Goal: Task Accomplishment & Management: Use online tool/utility

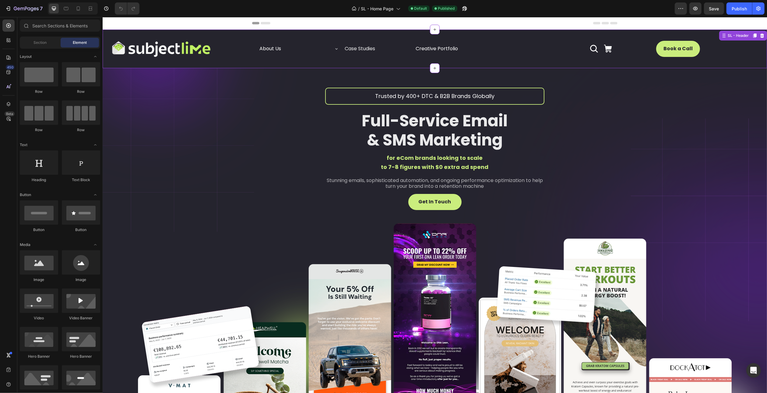
click at [230, 37] on div "About Us Button Case Studies Accordion Creative Portfolio Button Row Icon Icon …" at bounding box center [435, 49] width 424 height 27
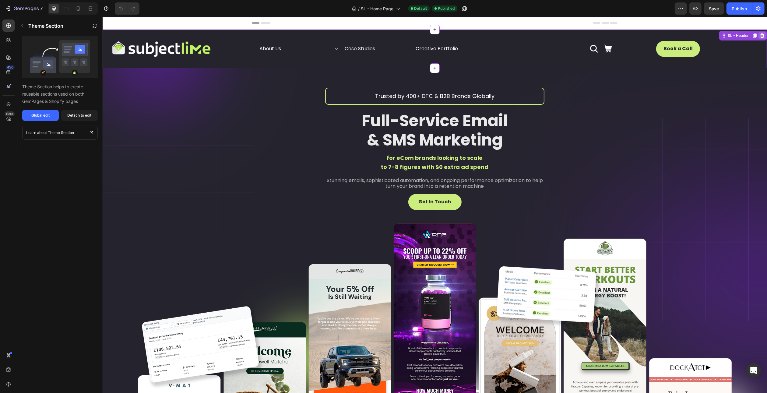
click at [760, 37] on icon at bounding box center [762, 36] width 4 height 4
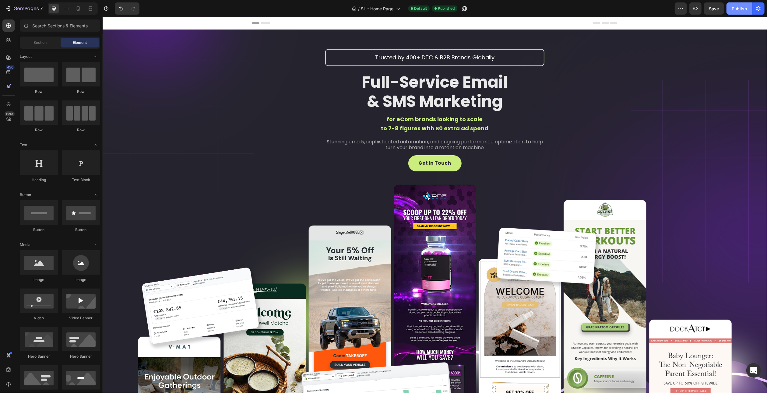
click at [745, 8] on div "Publish" at bounding box center [739, 8] width 15 height 6
click at [758, 8] on icon "button" at bounding box center [759, 8] width 4 height 5
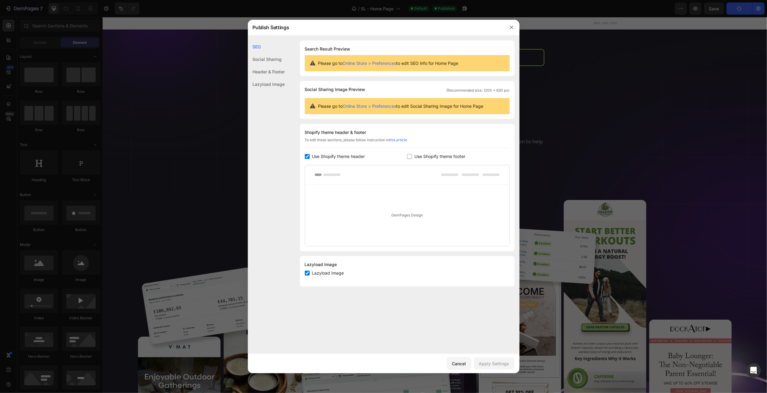
click at [274, 78] on div "Header & Footer" at bounding box center [266, 84] width 37 height 12
click at [513, 23] on button "button" at bounding box center [512, 28] width 10 height 10
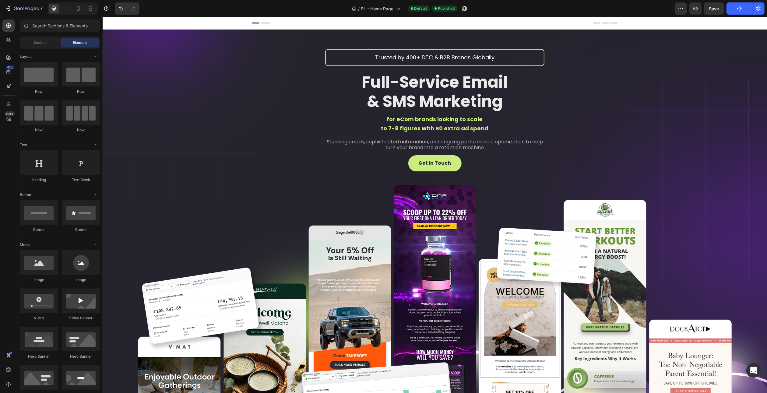
click at [321, 9] on div "/ SL - Home Page Default Published" at bounding box center [409, 8] width 531 height 12
click at [714, 5] on button "Save" at bounding box center [714, 8] width 20 height 12
click at [735, 9] on button "Publish" at bounding box center [740, 8] width 26 height 12
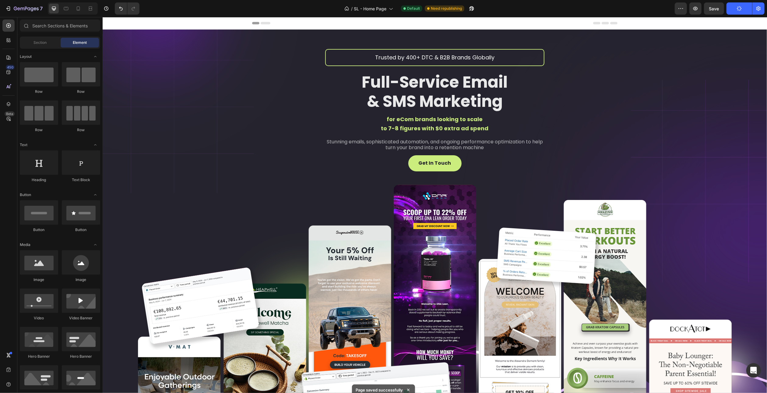
click at [736, 8] on button "Publish" at bounding box center [740, 8] width 26 height 12
click at [735, 6] on button "Publish" at bounding box center [740, 8] width 26 height 12
click at [735, 7] on div "Publish" at bounding box center [739, 8] width 15 height 6
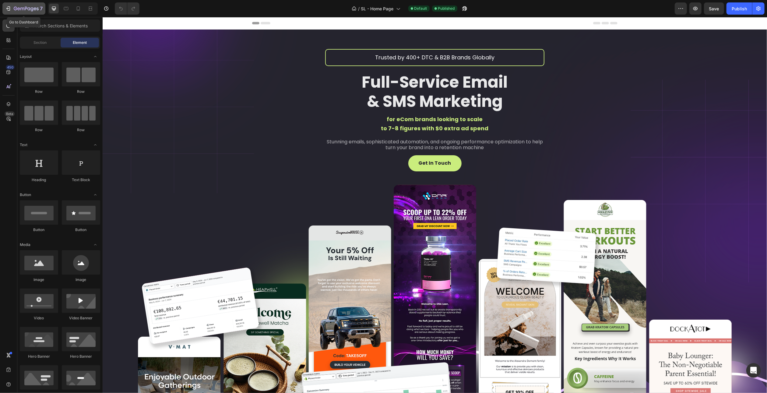
click at [28, 8] on icon "button" at bounding box center [28, 8] width 3 height 3
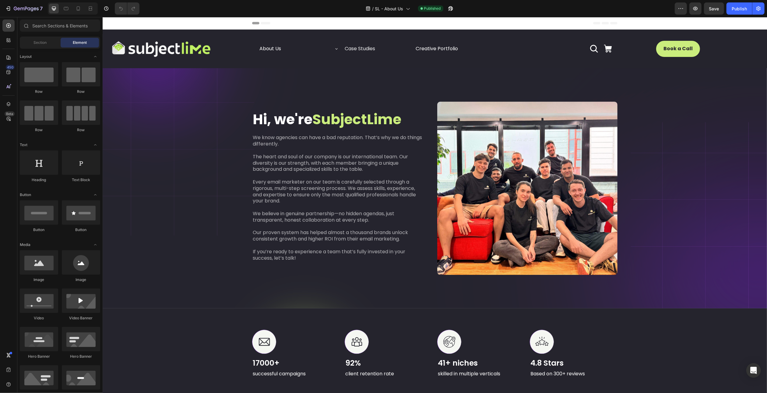
click at [122, 23] on span "Header" at bounding box center [120, 23] width 13 height 6
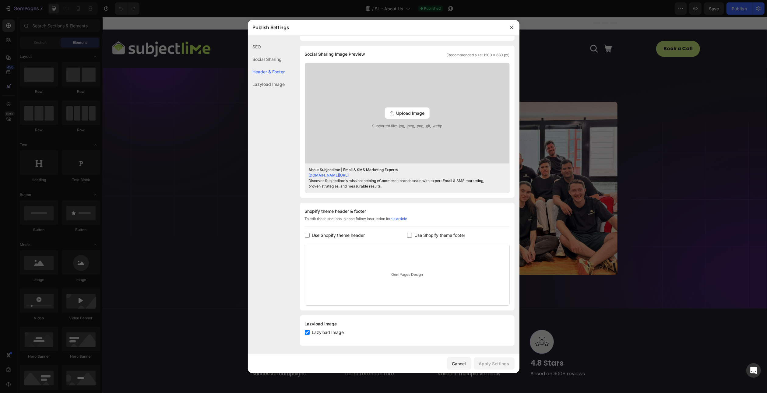
scroll to position [148, 0]
click at [312, 232] on label "Use Shopify theme header" at bounding box center [337, 234] width 55 height 7
checkbox input "true"
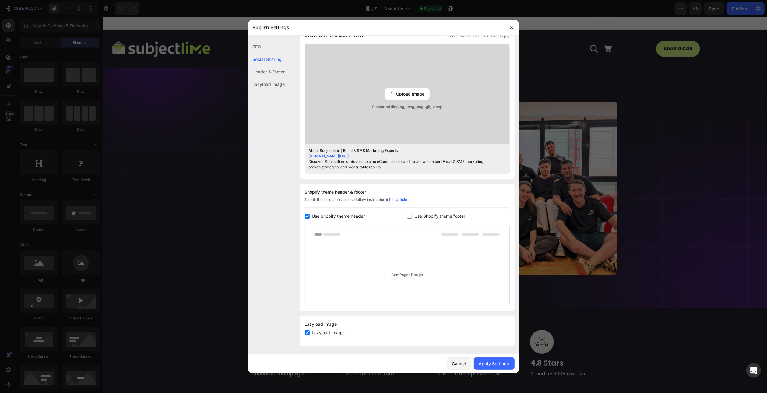
scroll to position [168, 0]
click at [494, 360] on button "Apply Settings" at bounding box center [494, 364] width 41 height 12
click at [512, 27] on icon "button" at bounding box center [511, 27] width 3 height 3
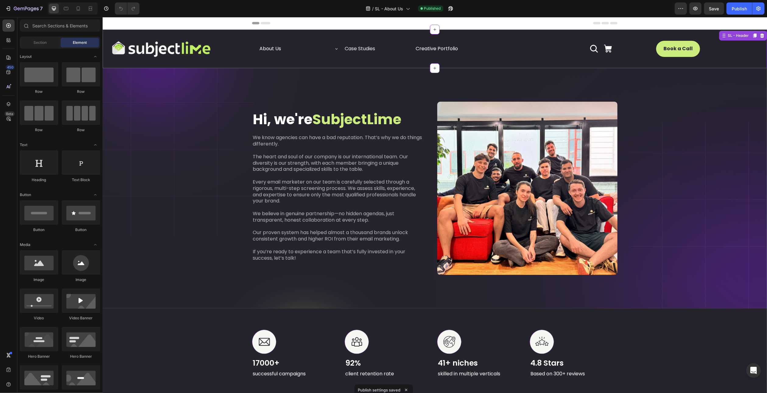
click at [722, 45] on div "Book a Call Button" at bounding box center [709, 49] width 106 height 16
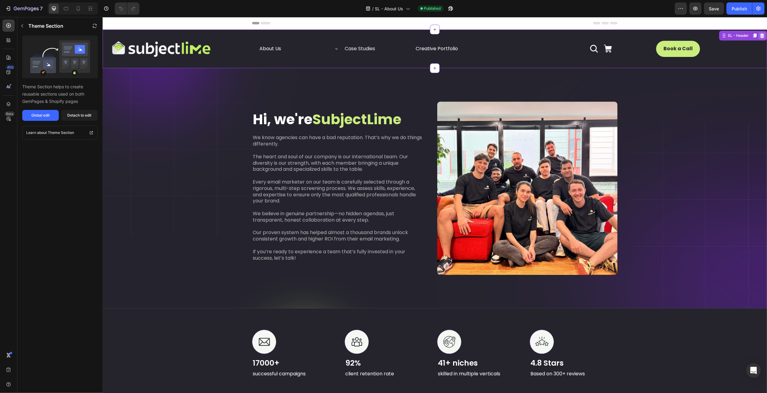
click at [760, 36] on icon at bounding box center [762, 36] width 4 height 4
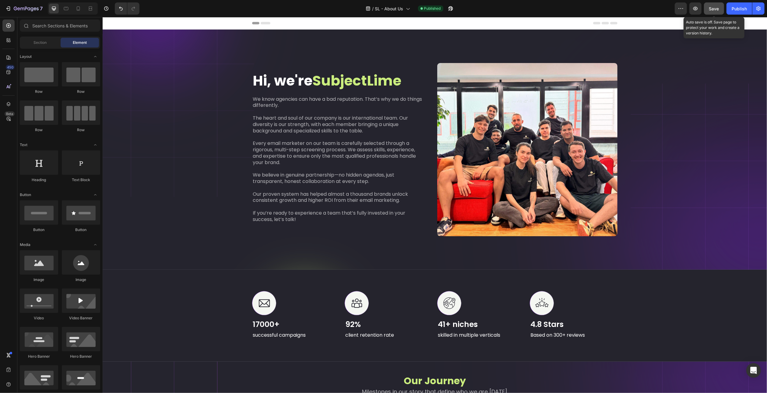
click at [720, 7] on span "Save" at bounding box center [715, 8] width 10 height 5
click at [735, 10] on div "Publish" at bounding box center [739, 8] width 15 height 6
click at [31, 5] on div "7" at bounding box center [28, 8] width 29 height 7
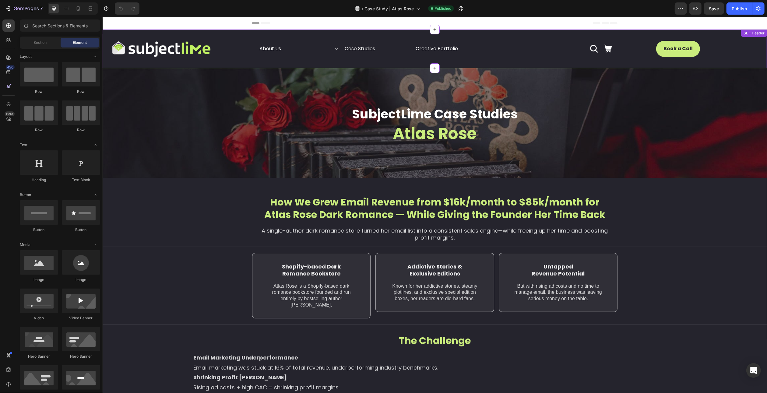
click at [747, 44] on div "Book a Call Button" at bounding box center [709, 49] width 106 height 16
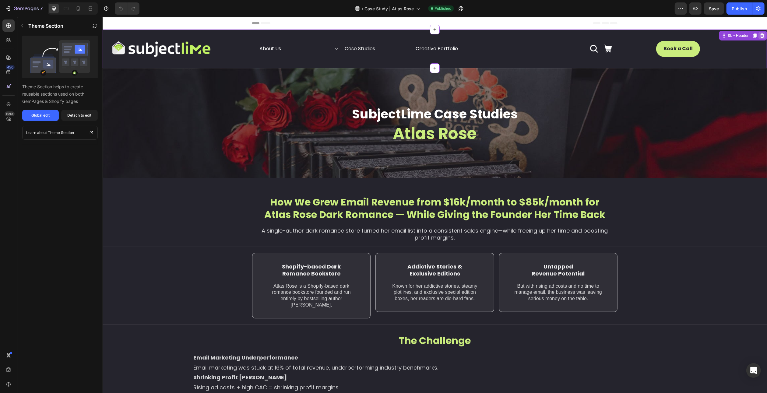
click at [760, 37] on icon at bounding box center [762, 35] width 5 height 5
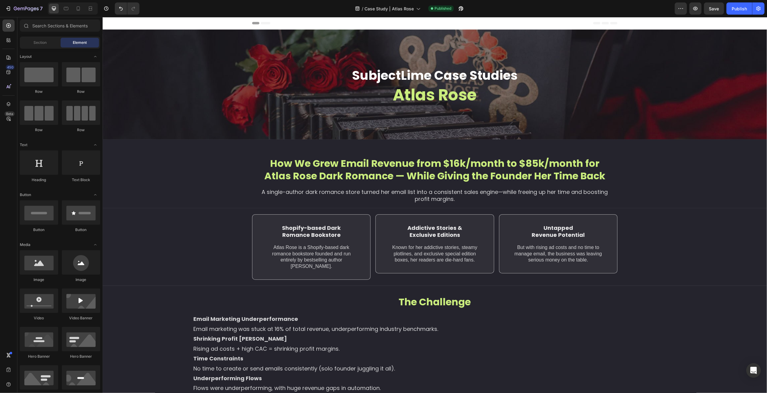
click at [118, 21] on span "Header" at bounding box center [120, 23] width 13 height 6
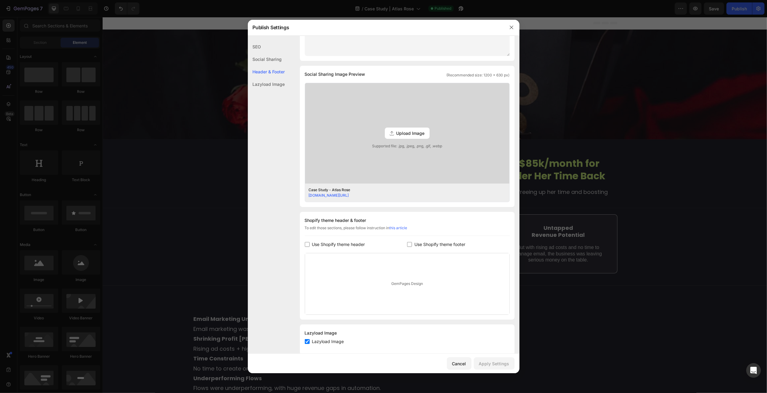
scroll to position [125, 0]
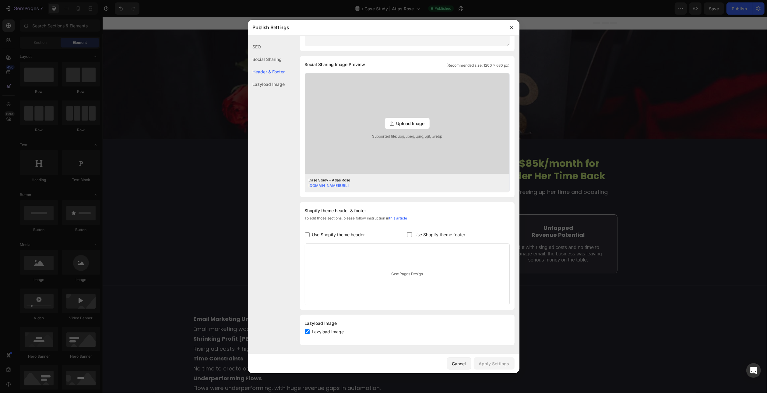
click at [322, 232] on span "Use Shopify theme header" at bounding box center [338, 234] width 53 height 7
checkbox input "true"
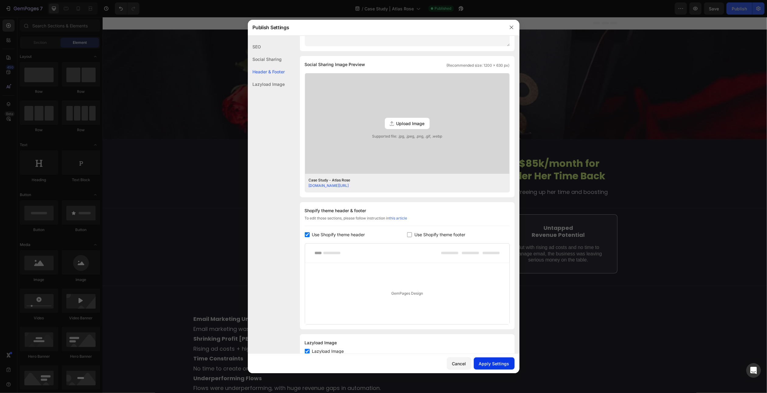
click at [492, 361] on div "Apply Settings" at bounding box center [494, 364] width 30 height 6
click at [512, 28] on icon "button" at bounding box center [511, 27] width 5 height 5
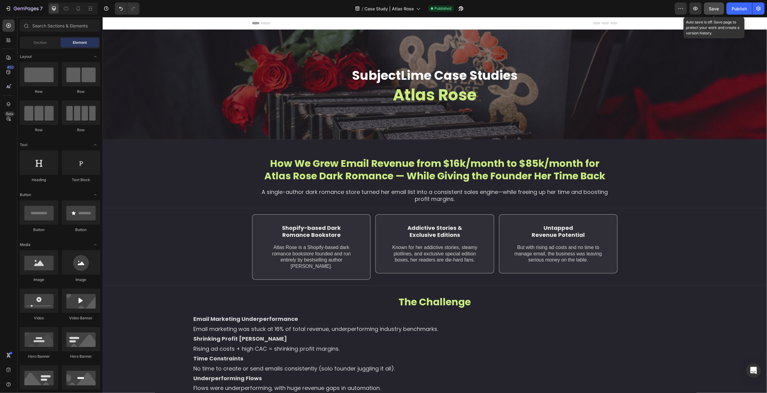
click at [716, 8] on span "Save" at bounding box center [715, 8] width 10 height 5
click at [735, 8] on div "Publish" at bounding box center [739, 8] width 15 height 6
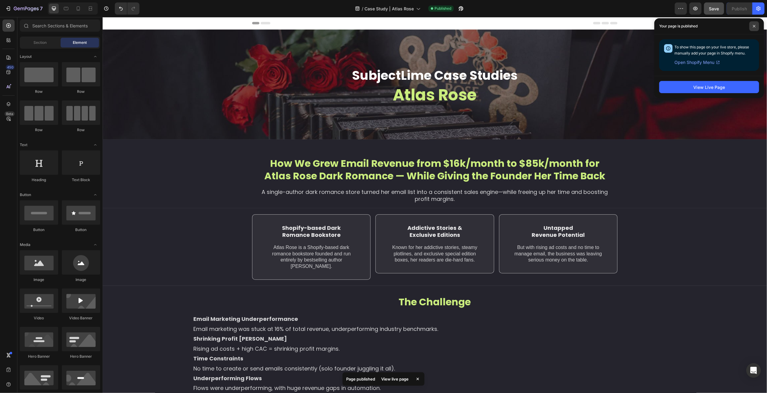
click at [755, 26] on icon at bounding box center [754, 26] width 2 height 2
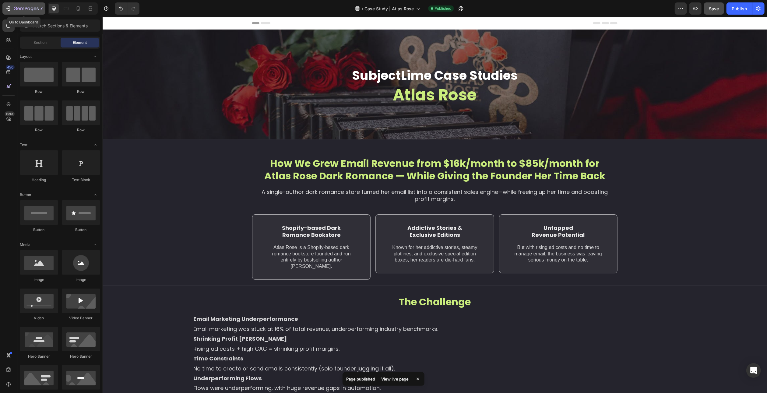
click at [18, 9] on icon "button" at bounding box center [26, 8] width 25 height 5
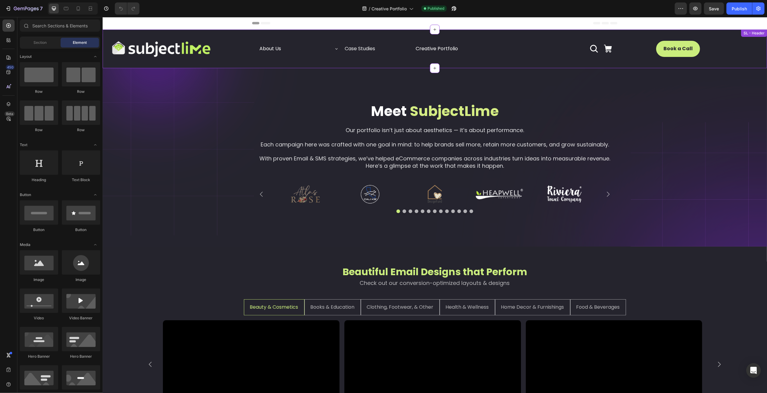
click at [750, 46] on div "Book a Call Button" at bounding box center [709, 49] width 106 height 16
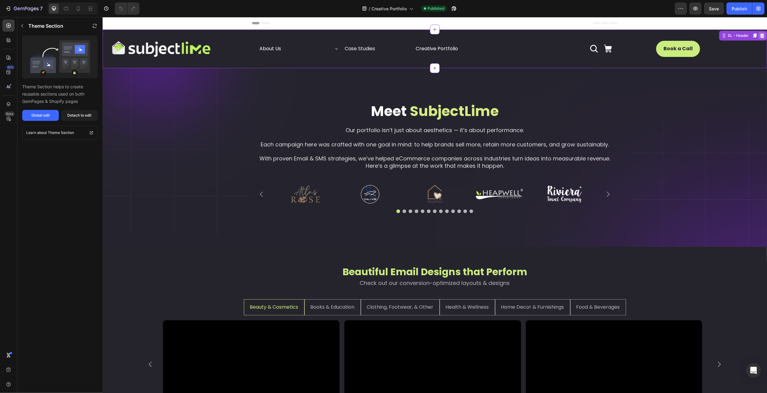
click at [760, 36] on icon at bounding box center [762, 36] width 4 height 4
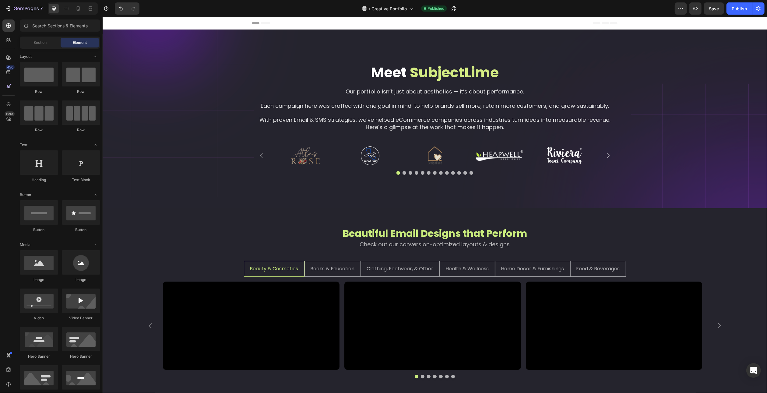
click at [114, 23] on span "Header" at bounding box center [120, 23] width 13 height 6
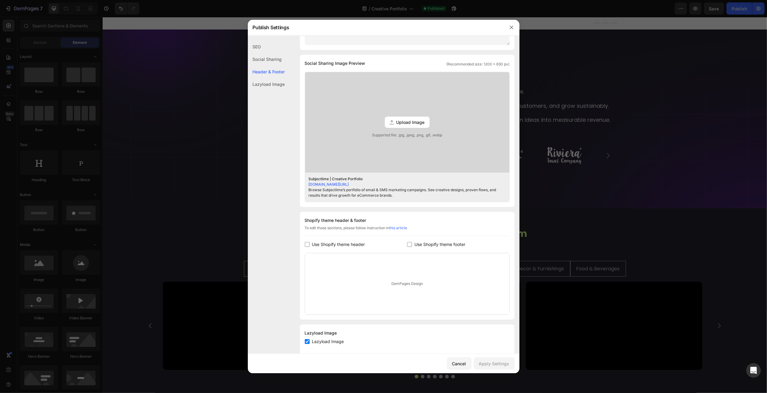
scroll to position [148, 0]
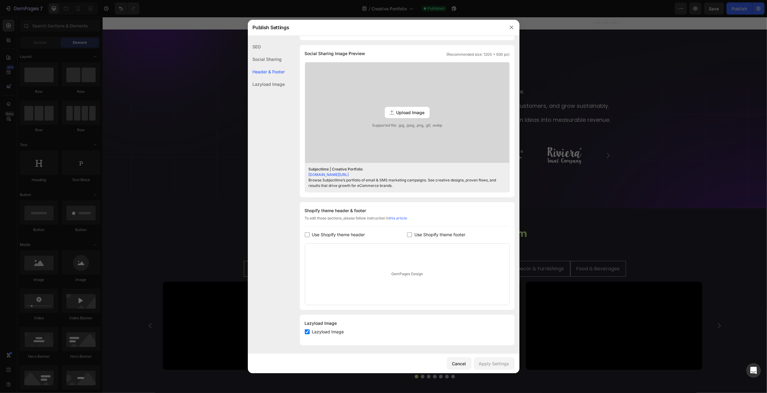
click at [327, 231] on span "Use Shopify theme header" at bounding box center [338, 234] width 53 height 7
checkbox input "true"
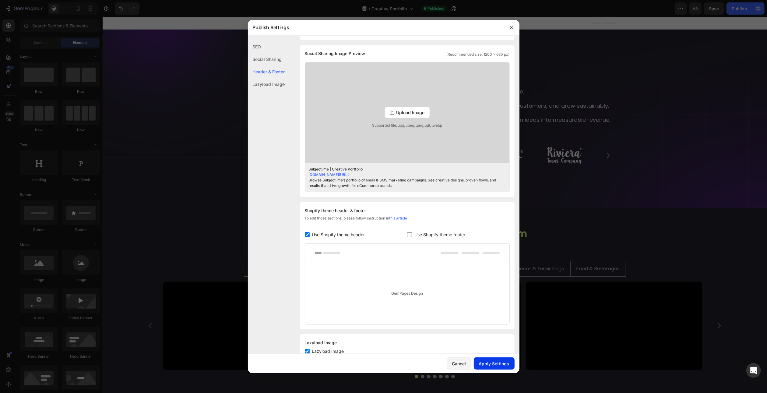
click at [486, 367] on div "Apply Settings" at bounding box center [494, 364] width 30 height 6
click at [623, 53] on div at bounding box center [383, 196] width 767 height 393
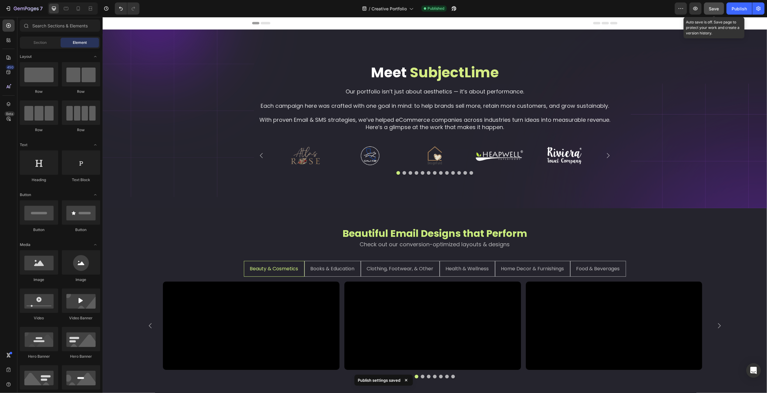
click at [717, 8] on span "Save" at bounding box center [715, 8] width 10 height 5
click at [736, 8] on div "Publish" at bounding box center [739, 8] width 15 height 6
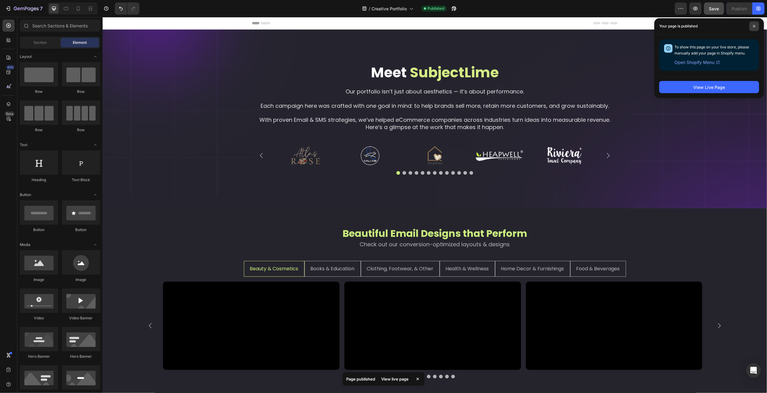
click at [755, 26] on icon at bounding box center [754, 26] width 3 height 3
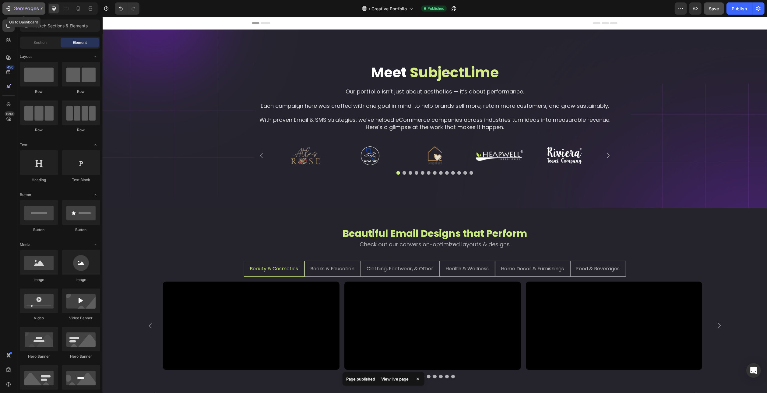
click at [17, 9] on icon "button" at bounding box center [26, 8] width 25 height 5
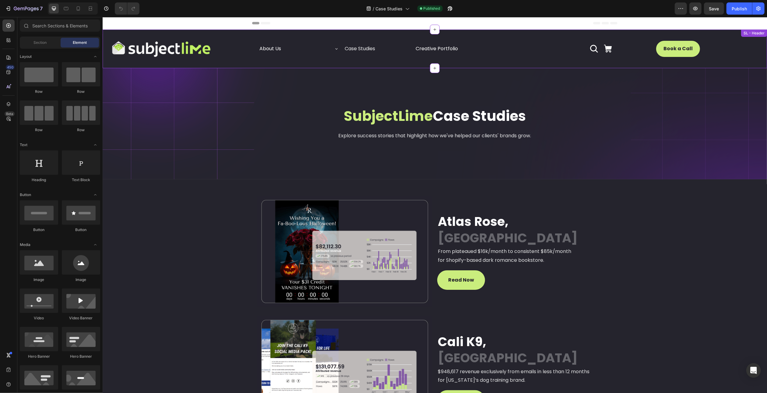
click at [747, 42] on div "Book a Call Button" at bounding box center [709, 49] width 106 height 16
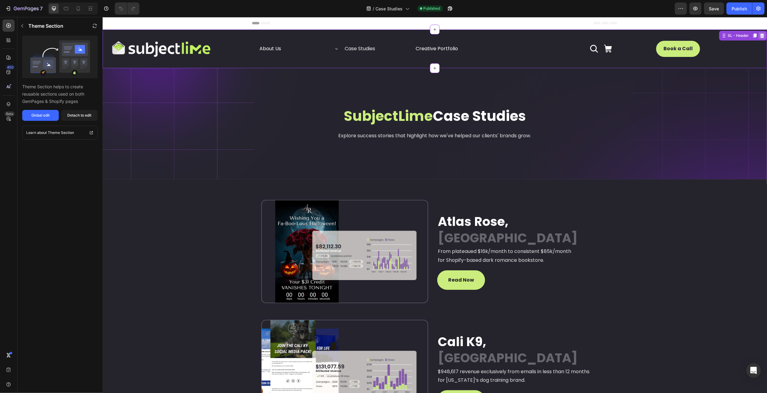
click at [760, 37] on icon at bounding box center [762, 36] width 4 height 4
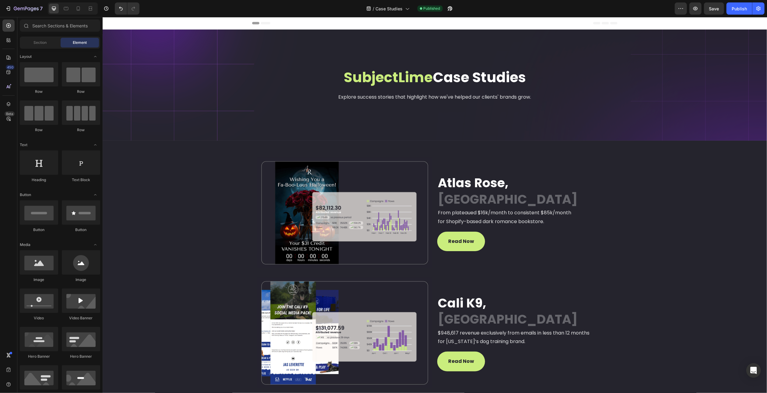
click at [680, 23] on div "Header" at bounding box center [434, 23] width 665 height 12
click at [115, 22] on span "Header" at bounding box center [120, 23] width 13 height 6
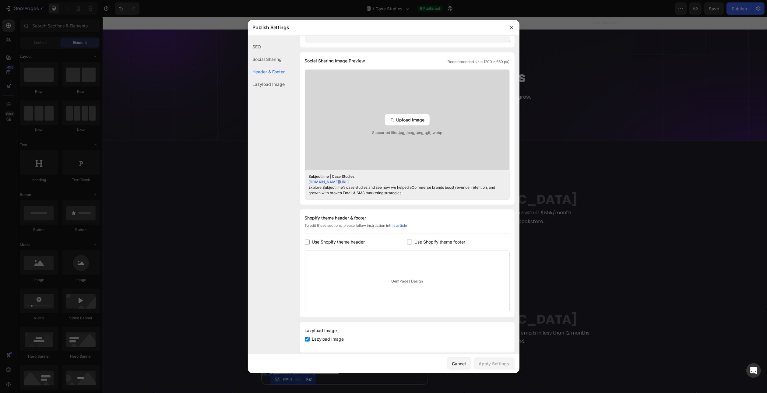
scroll to position [148, 0]
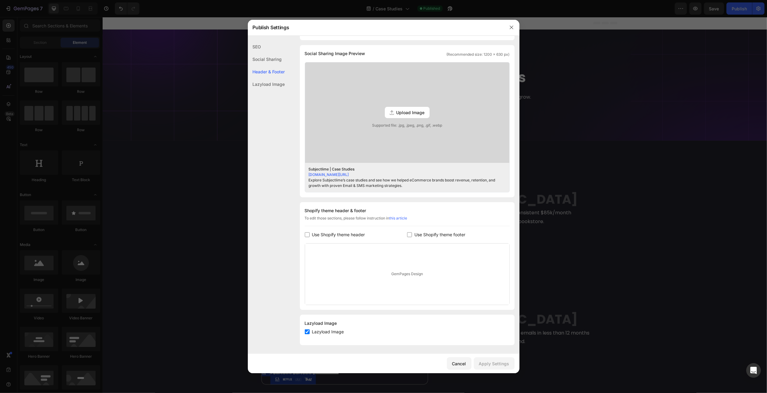
click at [344, 231] on span "Use Shopify theme header" at bounding box center [338, 234] width 53 height 7
checkbox input "true"
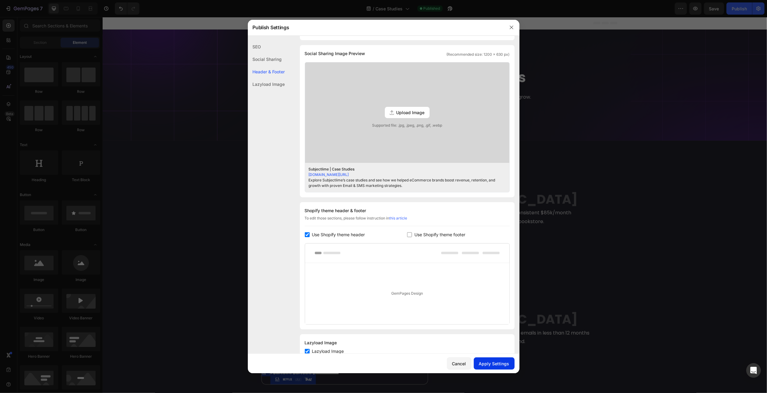
click at [494, 364] on div "Apply Settings" at bounding box center [494, 364] width 30 height 6
click at [512, 26] on icon "button" at bounding box center [511, 27] width 5 height 5
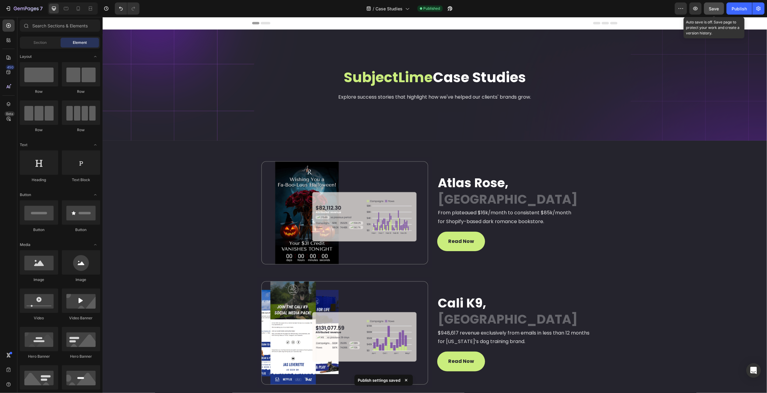
click at [714, 8] on span "Save" at bounding box center [715, 8] width 10 height 5
click at [735, 11] on div "Publish" at bounding box center [739, 8] width 15 height 6
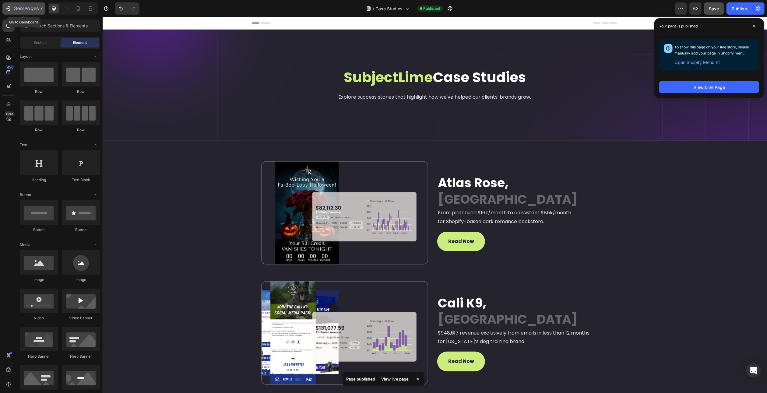
click at [26, 6] on div "7" at bounding box center [28, 8] width 29 height 7
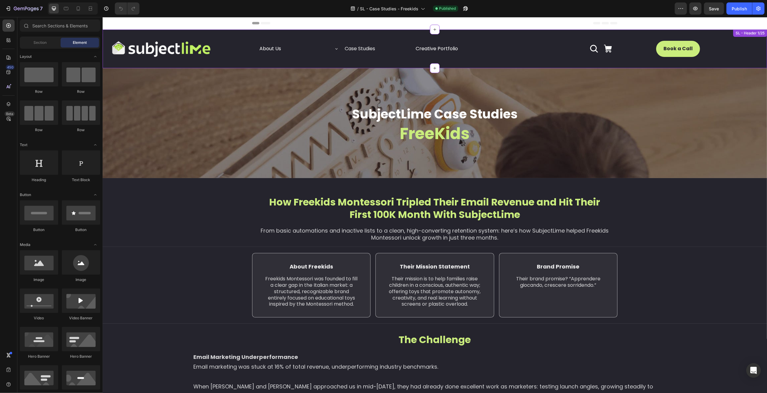
click at [746, 44] on div "Book a Call Button" at bounding box center [709, 49] width 106 height 16
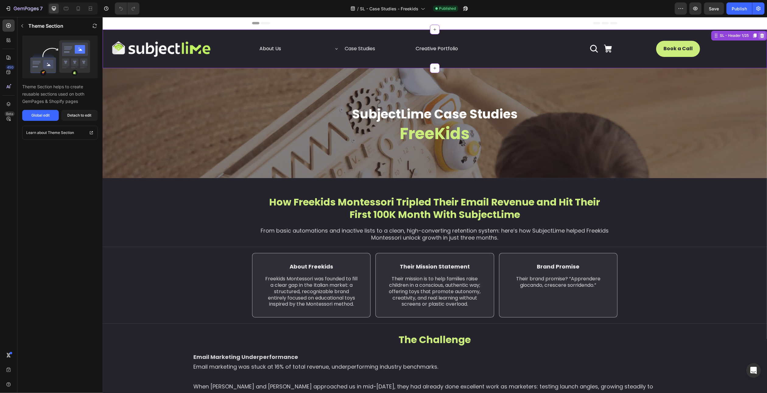
click at [760, 36] on icon at bounding box center [762, 35] width 5 height 5
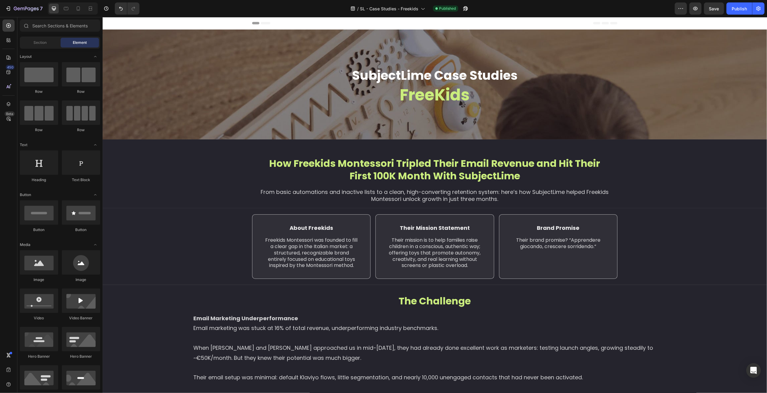
click at [121, 24] on span "Header" at bounding box center [120, 23] width 13 height 6
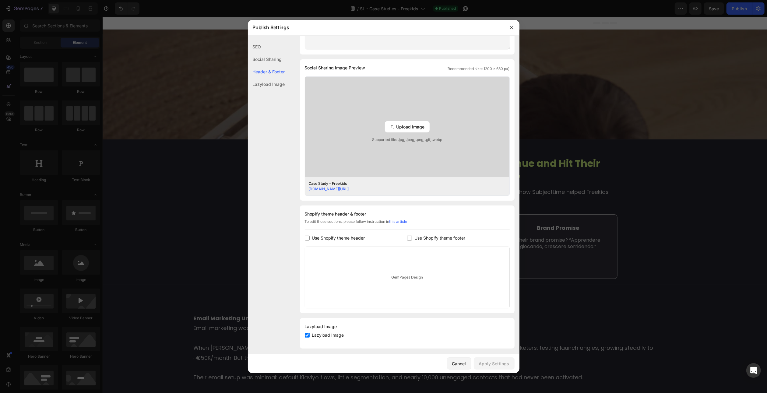
scroll to position [125, 0]
click at [314, 234] on span "Use Shopify theme header" at bounding box center [338, 234] width 53 height 7
checkbox input "true"
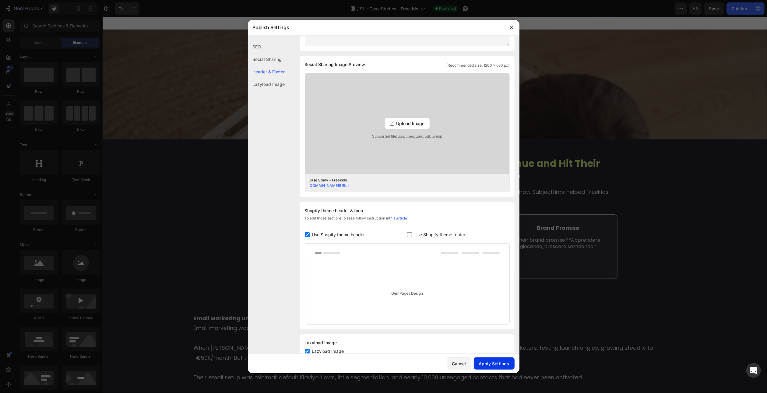
click at [484, 362] on div "Apply Settings" at bounding box center [494, 364] width 30 height 6
click at [621, 37] on div at bounding box center [383, 196] width 767 height 393
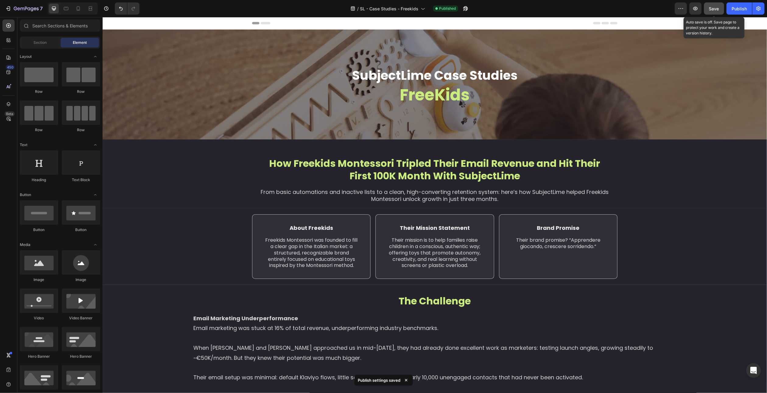
click at [716, 9] on span "Save" at bounding box center [715, 8] width 10 height 5
click at [740, 9] on div "Publish" at bounding box center [739, 8] width 15 height 6
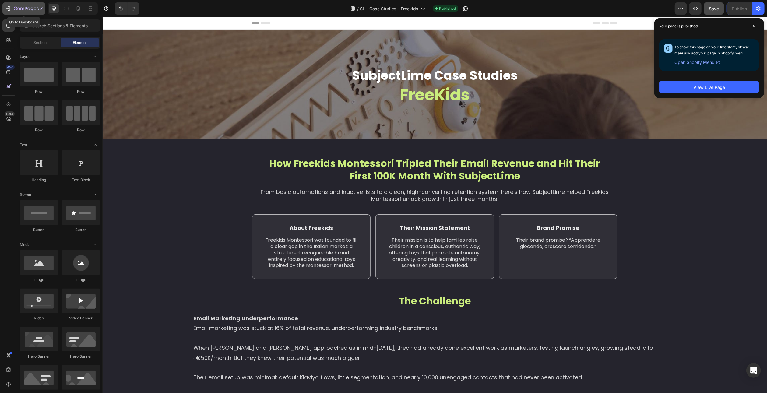
click at [29, 9] on icon "button" at bounding box center [26, 8] width 25 height 5
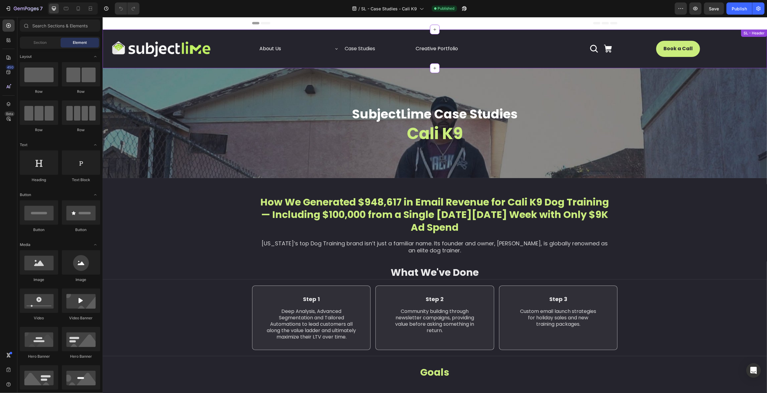
click at [734, 45] on div "Book a Call Button" at bounding box center [709, 49] width 106 height 16
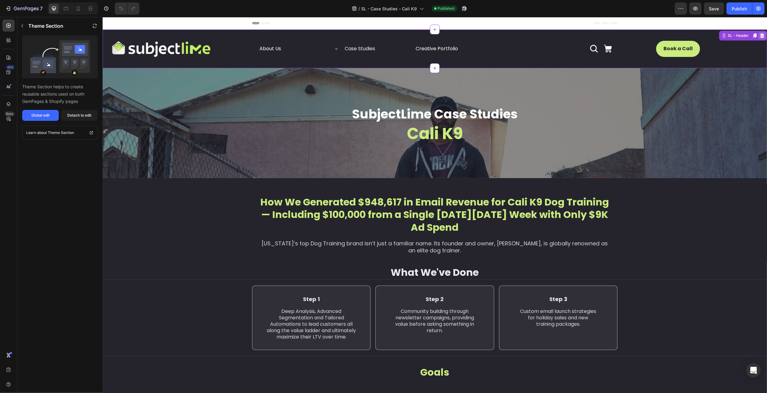
click at [760, 36] on icon at bounding box center [762, 35] width 5 height 5
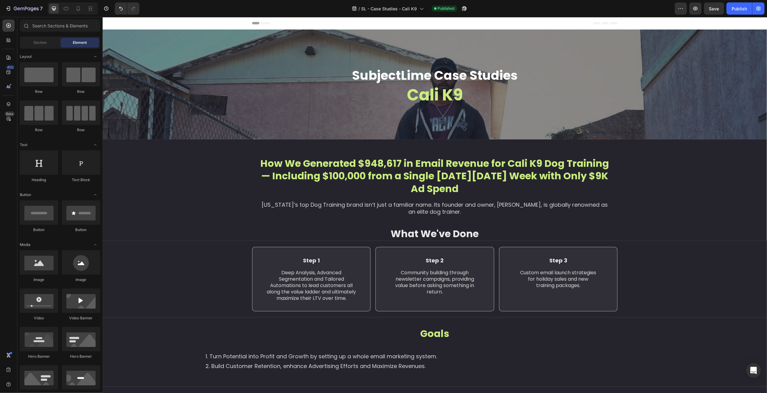
click at [122, 23] on span "Header" at bounding box center [120, 23] width 13 height 6
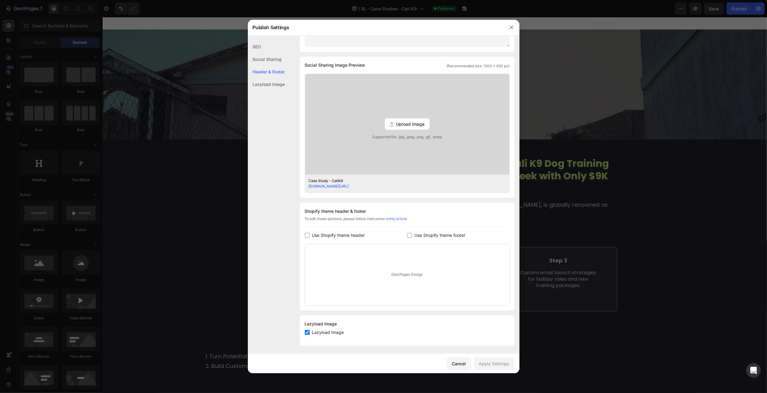
scroll to position [125, 0]
click at [326, 232] on span "Use Shopify theme header" at bounding box center [338, 234] width 53 height 7
checkbox input "true"
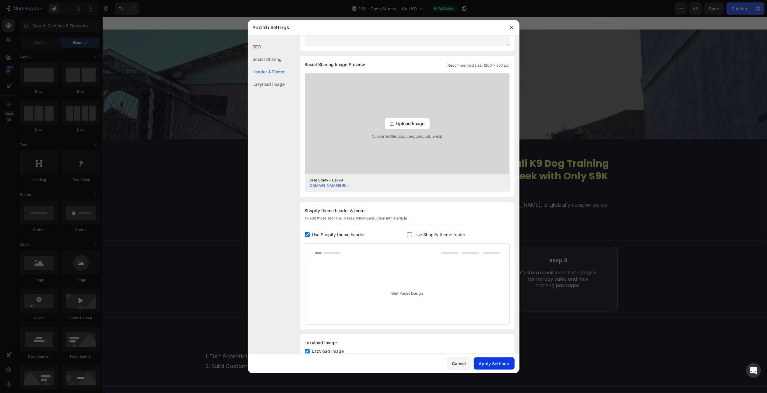
click at [493, 363] on div "Apply Settings" at bounding box center [494, 364] width 30 height 6
drag, startPoint x: 175, startPoint y: 91, endPoint x: 97, endPoint y: 64, distance: 83.2
click at [175, 91] on div at bounding box center [383, 196] width 767 height 393
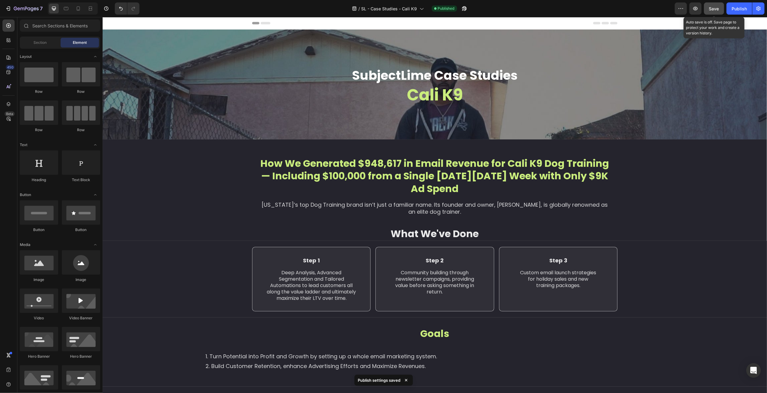
click at [721, 5] on button "Save" at bounding box center [714, 8] width 20 height 12
click at [739, 9] on div "Publish" at bounding box center [739, 8] width 15 height 6
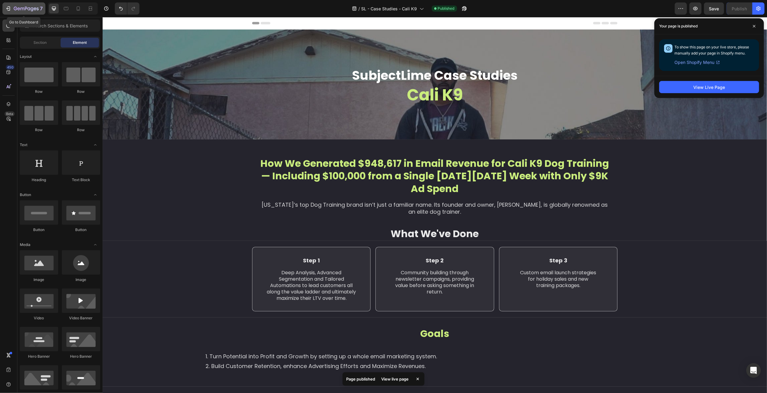
click at [18, 9] on icon "button" at bounding box center [18, 8] width 3 height 3
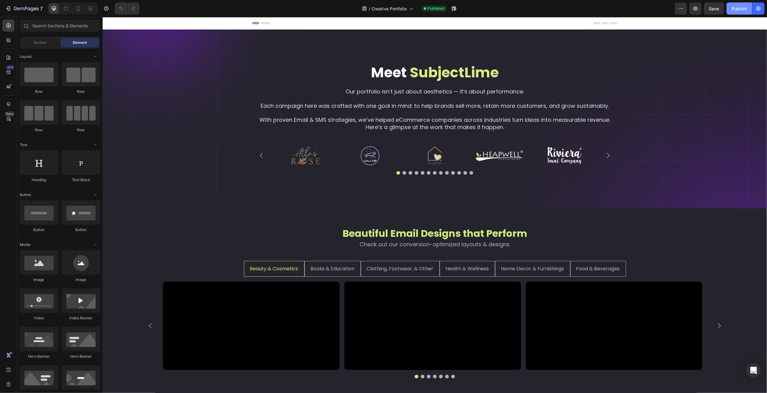
click at [732, 9] on button "Publish" at bounding box center [740, 8] width 26 height 12
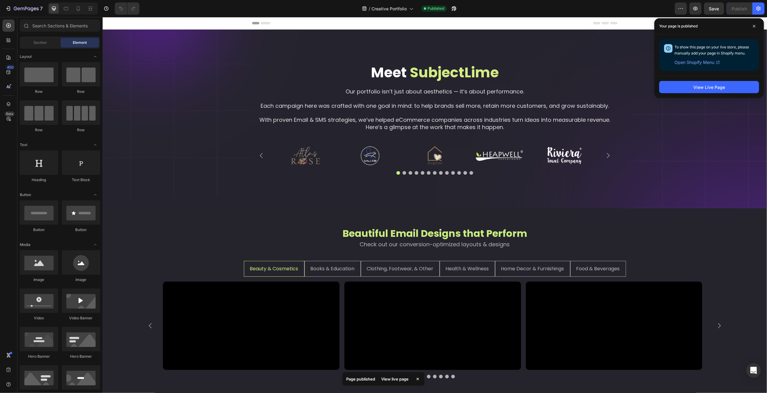
click at [622, 10] on div "/ Creative Portfolio Published" at bounding box center [409, 8] width 531 height 12
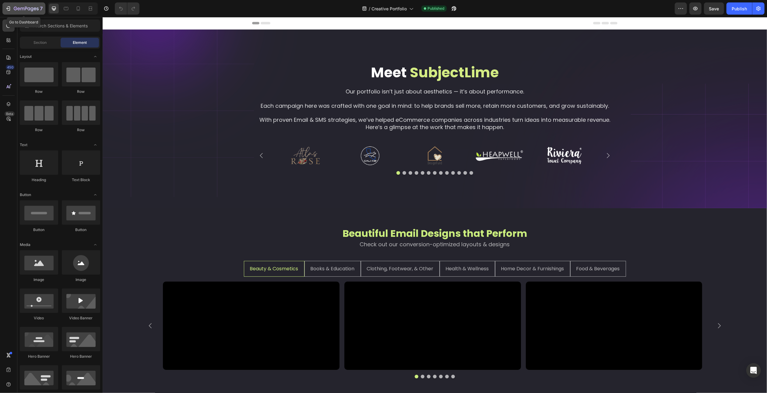
click at [24, 12] on div "7" at bounding box center [28, 8] width 29 height 7
